Goal: Transaction & Acquisition: Purchase product/service

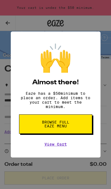
click at [40, 127] on button "Browse full Eaze Menu" at bounding box center [55, 124] width 73 height 19
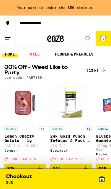
click at [96, 175] on div "2" at bounding box center [81, 179] width 50 height 11
click at [99, 175] on div "2" at bounding box center [102, 179] width 7 height 11
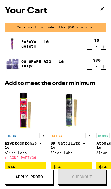
click at [97, 13] on button at bounding box center [102, 9] width 17 height 18
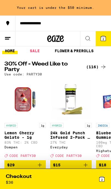
click at [94, 69] on div "(116)" at bounding box center [96, 67] width 20 height 7
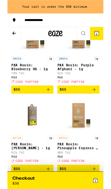
scroll to position [5123, 0]
